Goal: Transaction & Acquisition: Purchase product/service

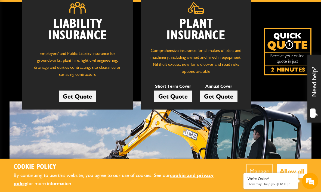
scroll to position [82, 0]
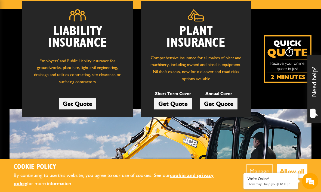
click at [167, 101] on link "Get Quote" at bounding box center [173, 103] width 38 height 11
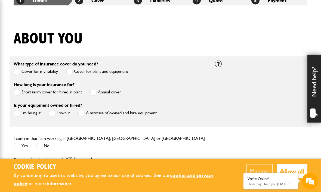
scroll to position [123, 0]
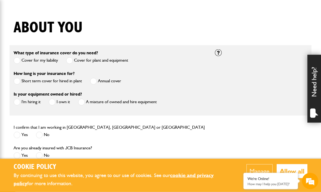
click at [96, 83] on span at bounding box center [93, 81] width 7 height 7
click at [21, 104] on label "I'm hiring it" at bounding box center [27, 102] width 27 height 7
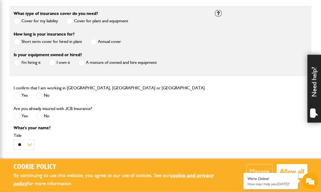
scroll to position [168, 0]
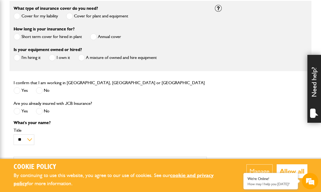
click at [20, 91] on label "Yes" at bounding box center [21, 90] width 14 height 7
click at [44, 110] on label "No" at bounding box center [43, 111] width 14 height 7
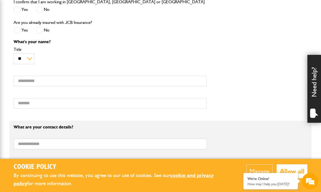
scroll to position [255, 0]
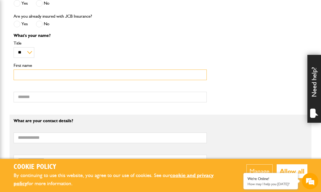
click at [23, 77] on input "First name" at bounding box center [110, 75] width 193 height 11
type input "*******"
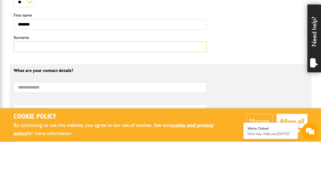
type input "******"
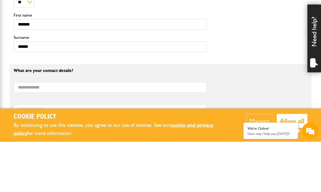
scroll to position [305, 0]
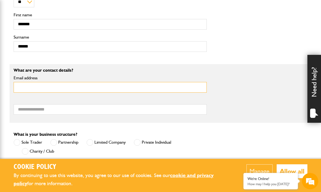
click at [22, 88] on input "Email address" at bounding box center [110, 87] width 193 height 11
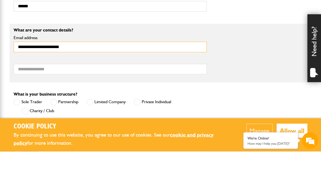
type input "**********"
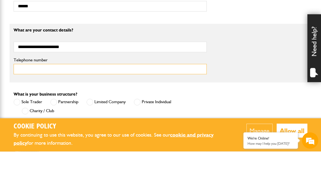
click at [21, 105] on input "Telephone number" at bounding box center [110, 110] width 193 height 11
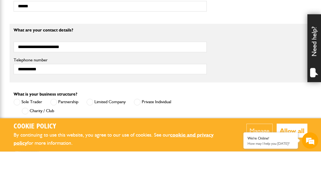
scroll to position [346, 0]
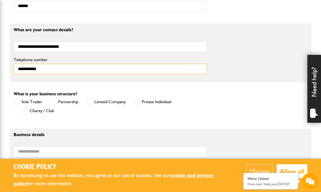
type input "**********"
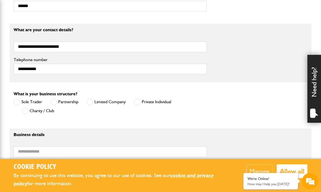
click at [20, 103] on span at bounding box center [17, 102] width 7 height 7
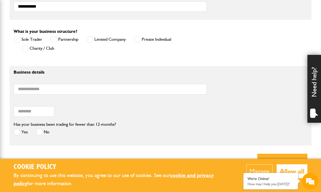
scroll to position [414, 0]
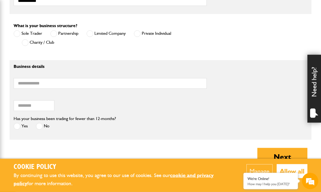
click at [19, 128] on span at bounding box center [17, 126] width 7 height 7
click at [41, 130] on span at bounding box center [39, 126] width 7 height 7
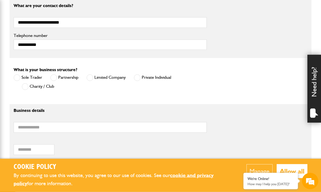
scroll to position [369, 0]
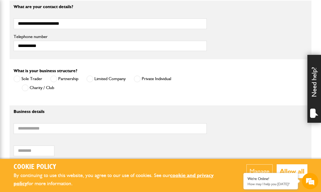
click at [138, 79] on span at bounding box center [137, 79] width 7 height 7
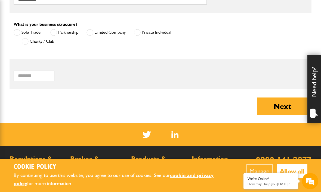
scroll to position [419, 0]
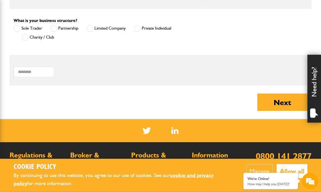
click at [280, 107] on button "Next" at bounding box center [282, 102] width 50 height 17
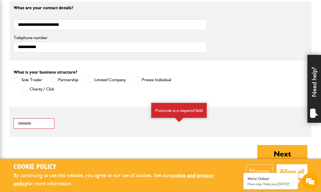
scroll to position [406, 0]
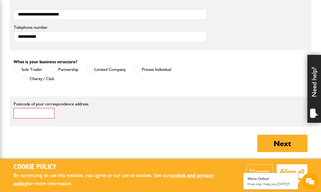
click at [20, 112] on input "Postcode of your correspondence address" at bounding box center [34, 113] width 41 height 11
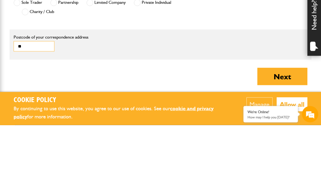
scroll to position [0, 0]
type input "*******"
click at [285, 135] on button "Next" at bounding box center [282, 143] width 50 height 17
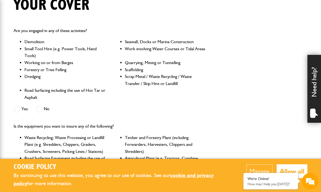
click at [42, 110] on span at bounding box center [39, 109] width 7 height 7
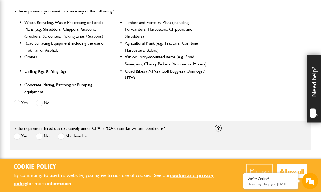
scroll to position [261, 0]
click at [41, 101] on span at bounding box center [39, 103] width 7 height 7
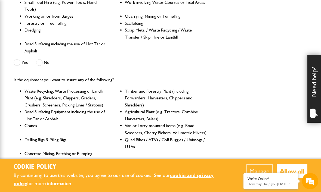
scroll to position [192, 0]
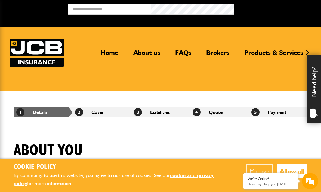
scroll to position [491, 0]
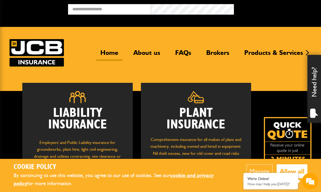
scroll to position [82, 0]
